Goal: Task Accomplishment & Management: Use online tool/utility

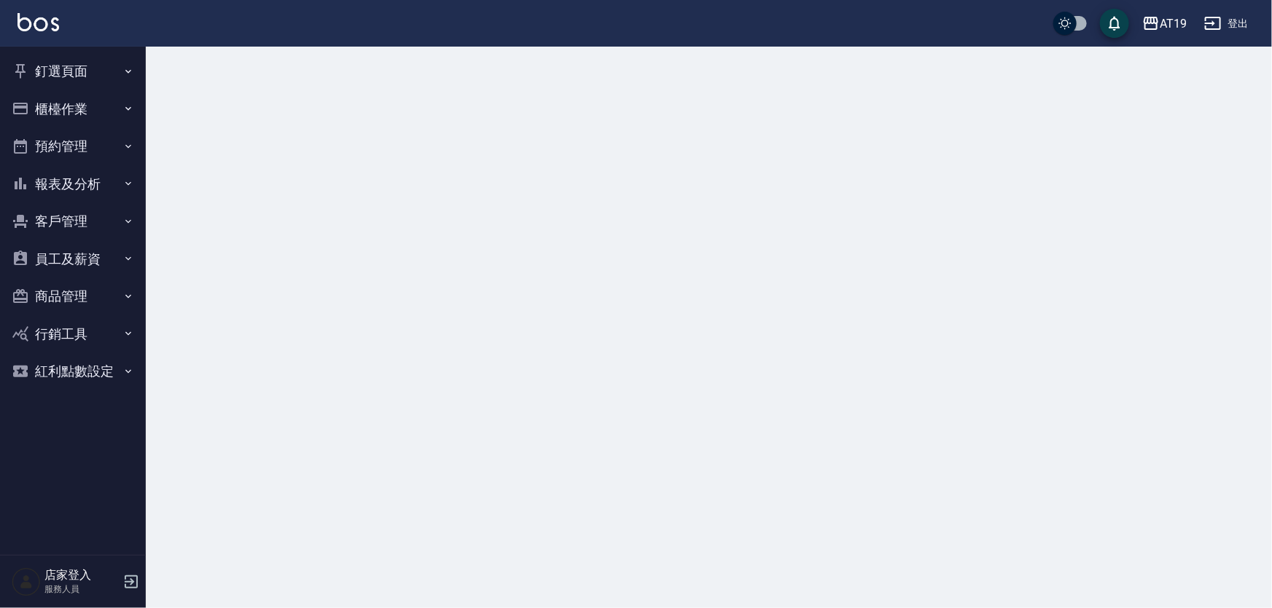
click at [120, 98] on button "櫃檯作業" at bounding box center [73, 109] width 134 height 38
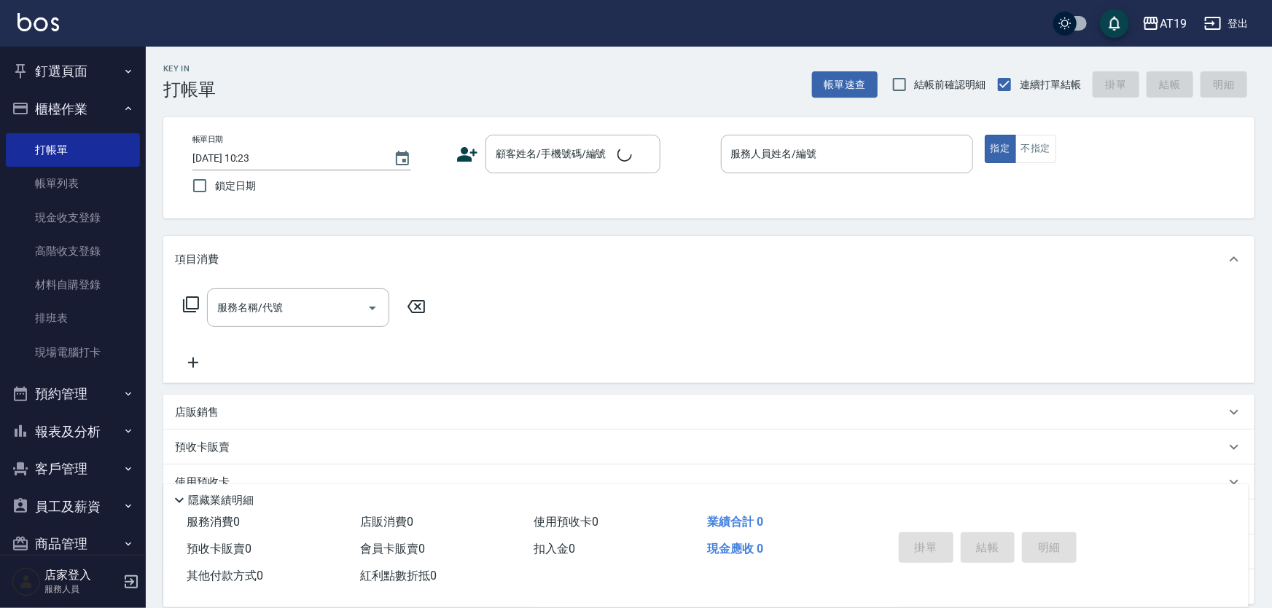
click at [122, 105] on icon "button" at bounding box center [128, 109] width 12 height 12
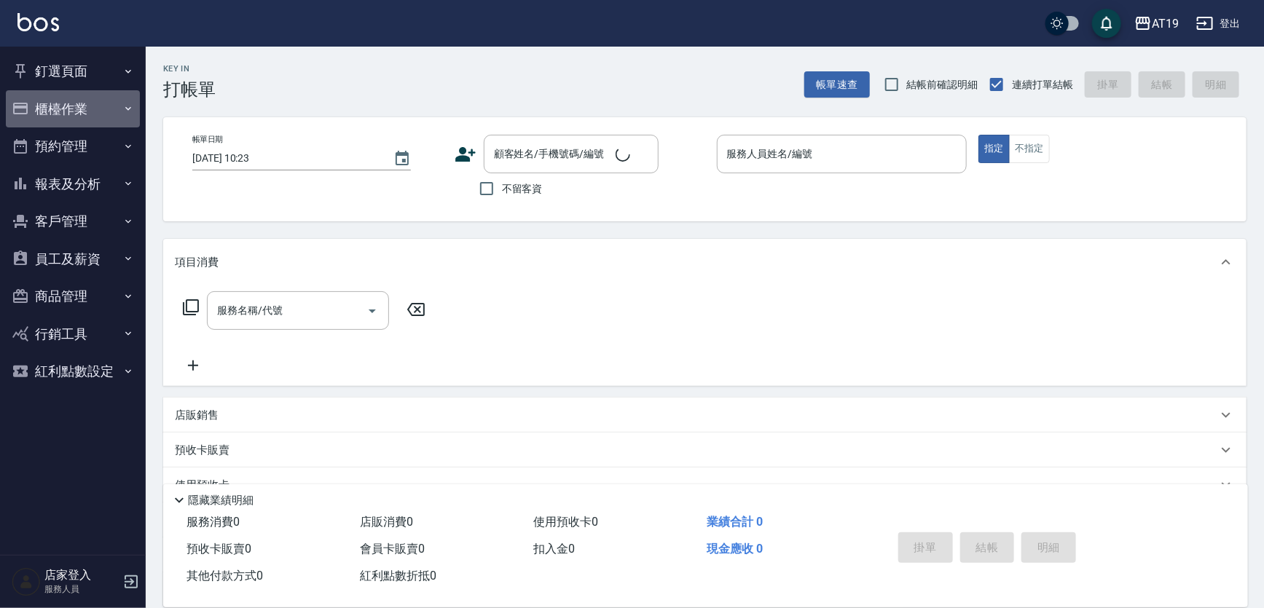
click at [121, 105] on button "櫃檯作業" at bounding box center [73, 109] width 134 height 38
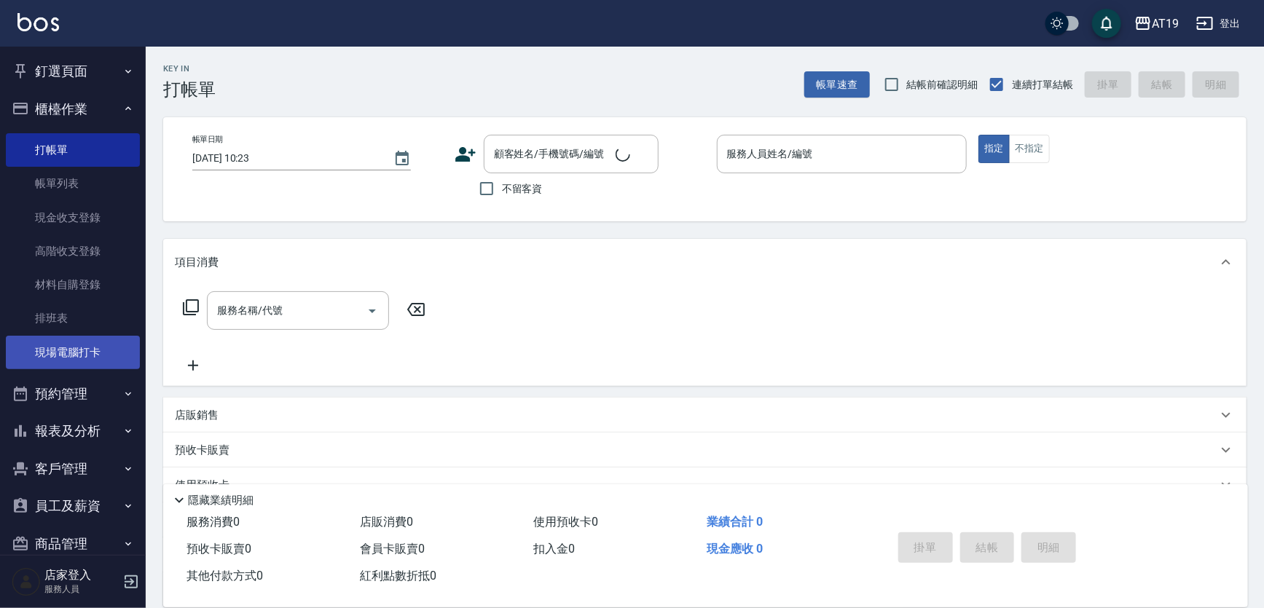
click at [88, 354] on link "現場電腦打卡" at bounding box center [73, 353] width 134 height 34
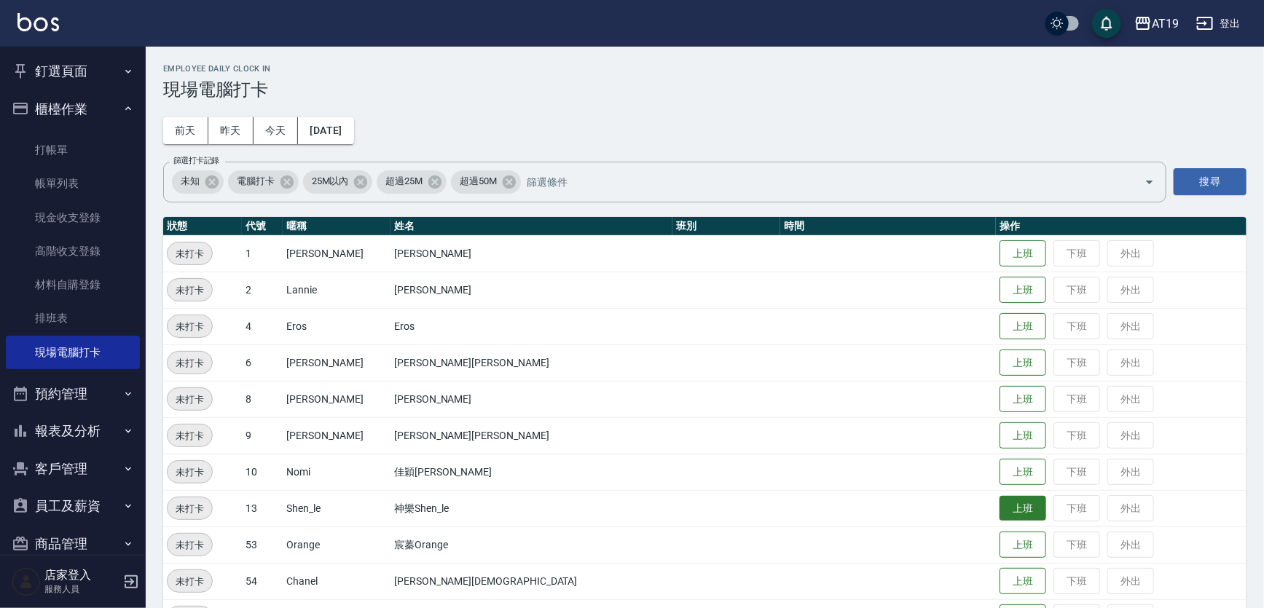
click at [1000, 517] on button "上班" at bounding box center [1023, 509] width 47 height 26
drag, startPoint x: 665, startPoint y: 213, endPoint x: 654, endPoint y: 232, distance: 21.5
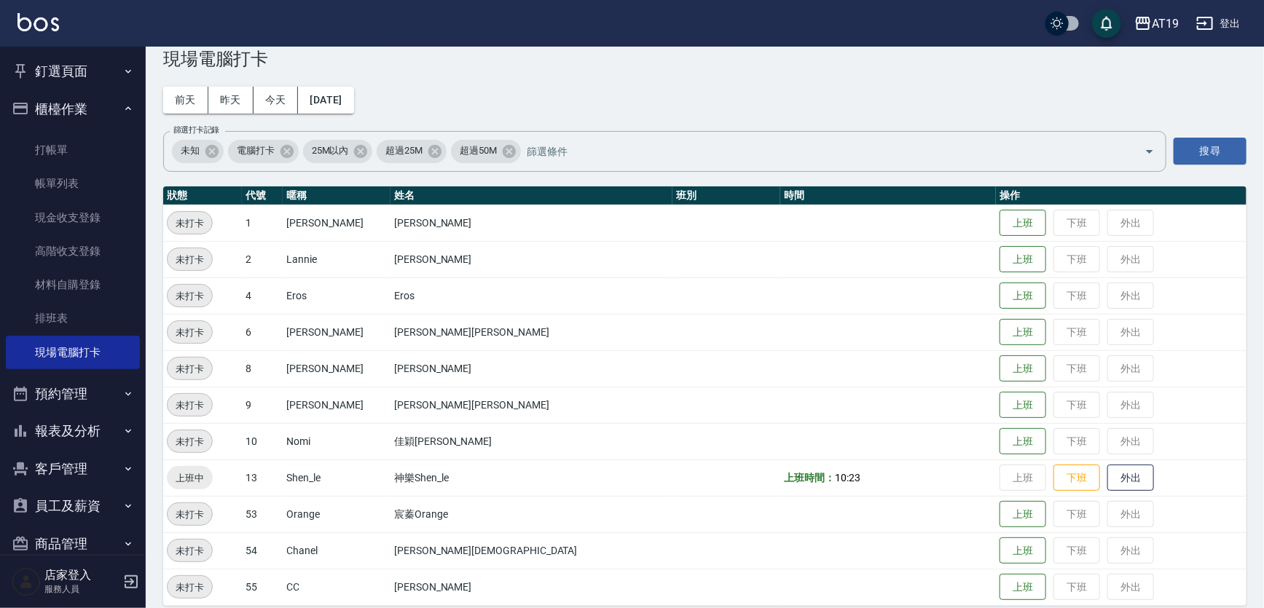
scroll to position [44, 0]
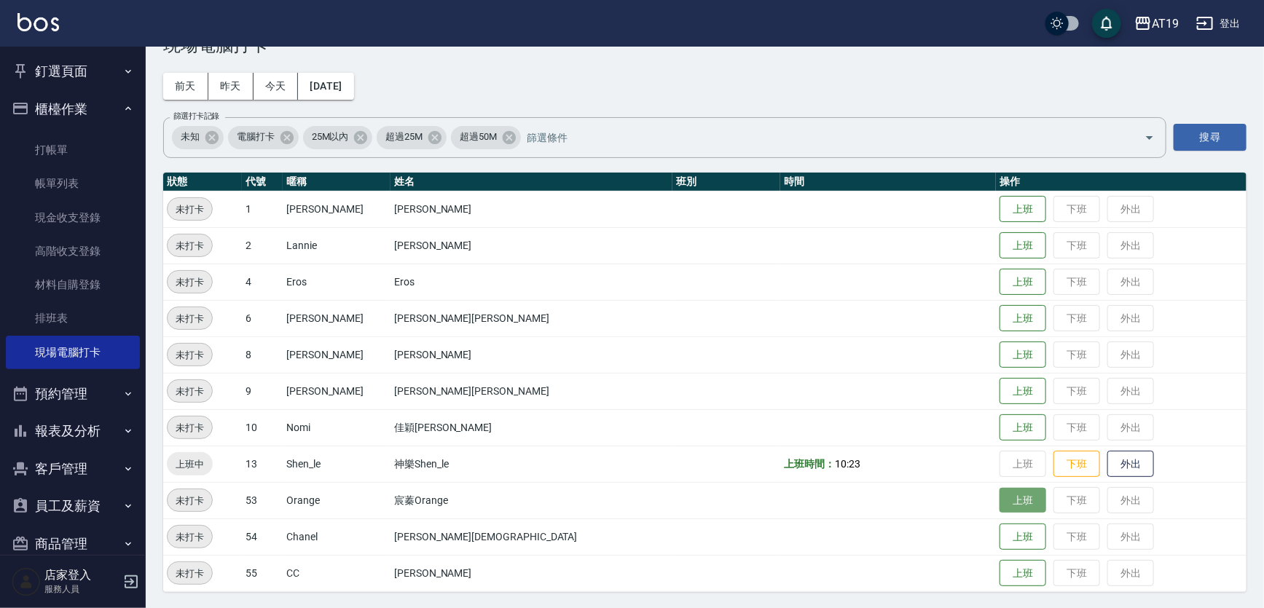
click at [1000, 496] on button "上班" at bounding box center [1023, 501] width 47 height 26
click at [1000, 244] on button "上班" at bounding box center [1023, 246] width 47 height 26
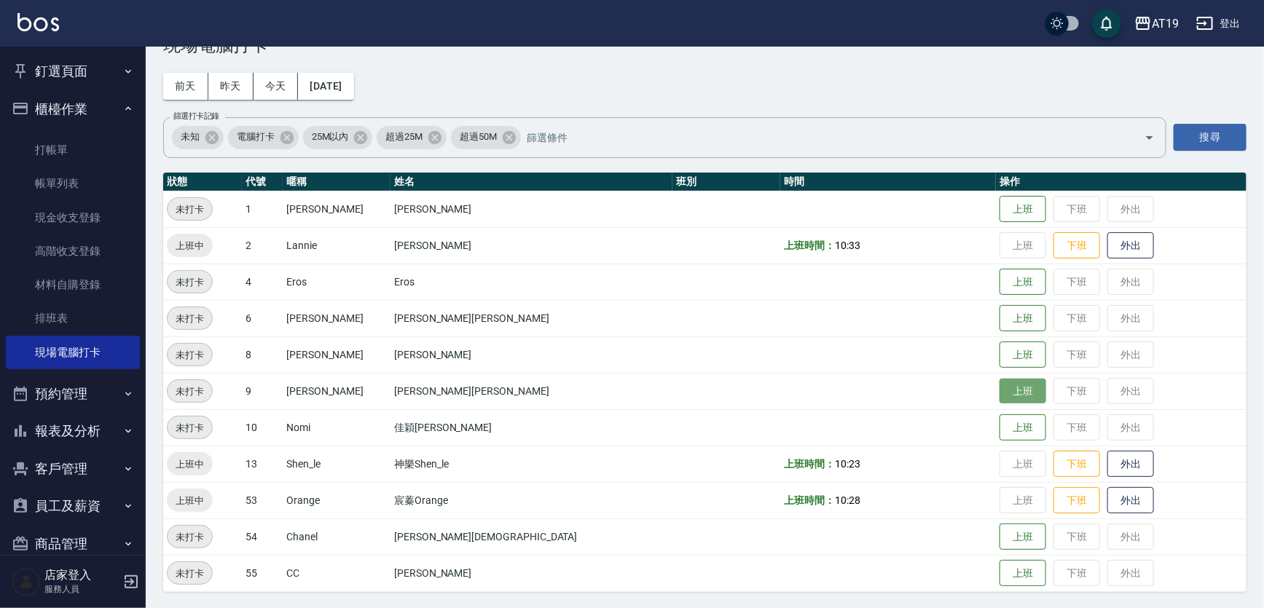
click at [1000, 391] on button "上班" at bounding box center [1023, 392] width 47 height 26
click at [1000, 429] on button "上班" at bounding box center [1023, 428] width 47 height 26
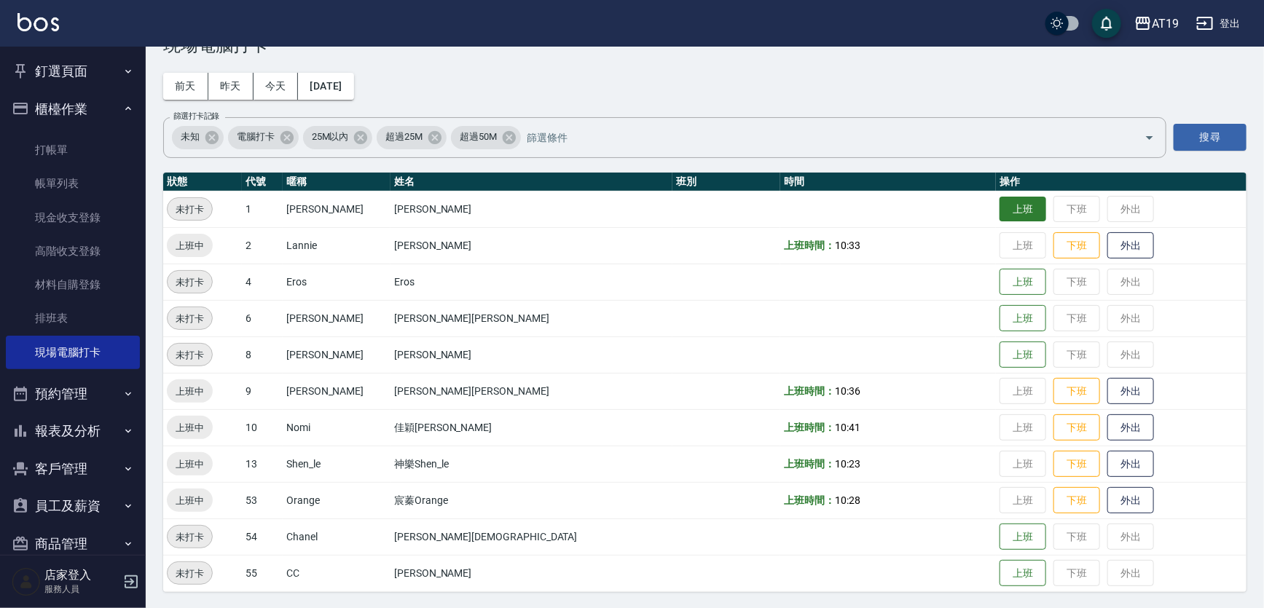
click at [1000, 211] on button "上班" at bounding box center [1023, 210] width 47 height 26
click at [1000, 313] on button "上班" at bounding box center [1023, 319] width 47 height 26
click at [1000, 319] on button "上班" at bounding box center [1023, 319] width 47 height 26
click at [996, 306] on td "上班 下班 外出" at bounding box center [1121, 318] width 251 height 36
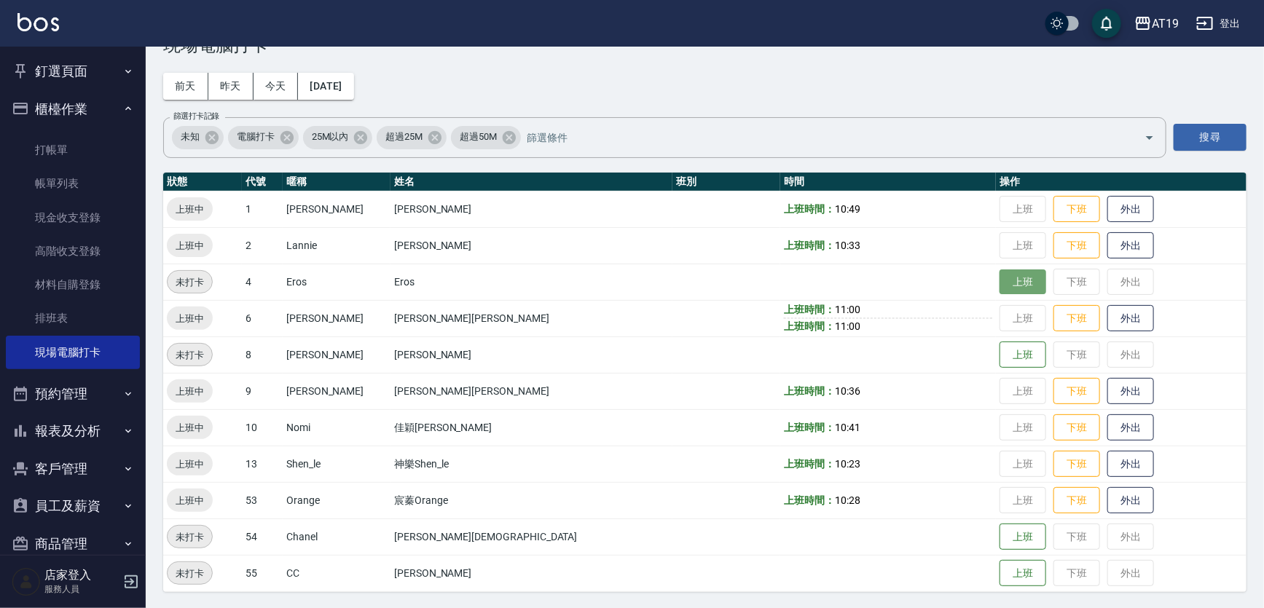
click at [1000, 289] on button "上班" at bounding box center [1023, 283] width 47 height 26
click at [1000, 345] on button "上班" at bounding box center [1023, 355] width 47 height 26
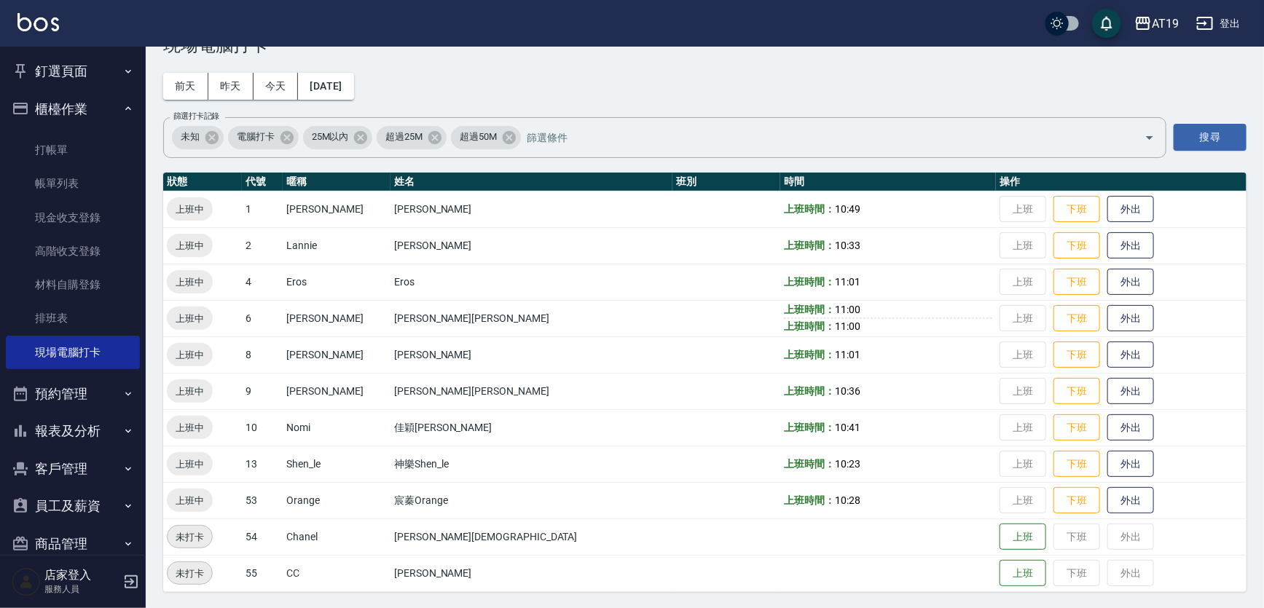
click at [676, 90] on div "Employee Daily Clock In 現場電腦打卡 [DATE] [DATE] [DATE] [DATE] 篩選打卡記錄 未知 電腦打卡 25M以內…" at bounding box center [705, 306] width 1119 height 608
click at [823, 85] on div "Employee Daily Clock In 現場電腦打卡 [DATE] [DATE] [DATE] [DATE] 篩選打卡記錄 未知 電腦打卡 25M以內…" at bounding box center [705, 306] width 1119 height 608
click at [635, 81] on div "Employee Daily Clock In 現場電腦打卡 [DATE] [DATE] [DATE] [DATE] 篩選打卡記錄 未知 電腦打卡 25M以內…" at bounding box center [705, 306] width 1119 height 608
click at [73, 320] on link "排班表" at bounding box center [73, 319] width 134 height 34
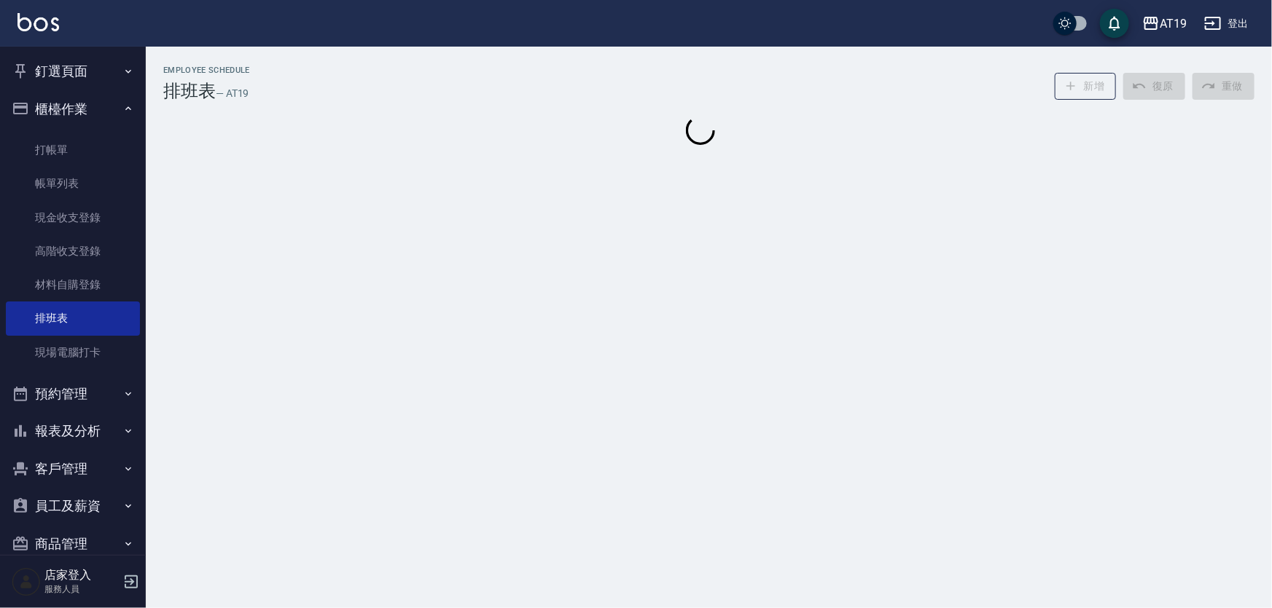
drag, startPoint x: 68, startPoint y: 101, endPoint x: 72, endPoint y: 93, distance: 8.8
click at [68, 100] on button "櫃檯作業" at bounding box center [73, 109] width 134 height 38
